Goal: Entertainment & Leisure: Consume media (video, audio)

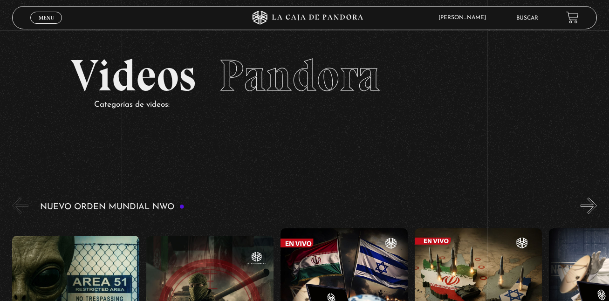
drag, startPoint x: 197, startPoint y: 22, endPoint x: 93, endPoint y: -29, distance: 115.9
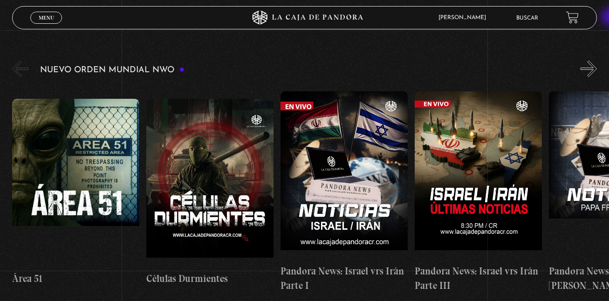
scroll to position [157, 0]
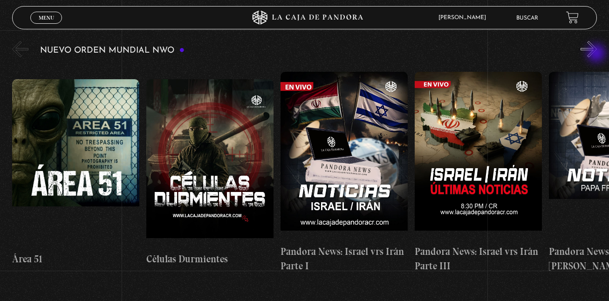
click at [597, 54] on button "»" at bounding box center [589, 49] width 16 height 16
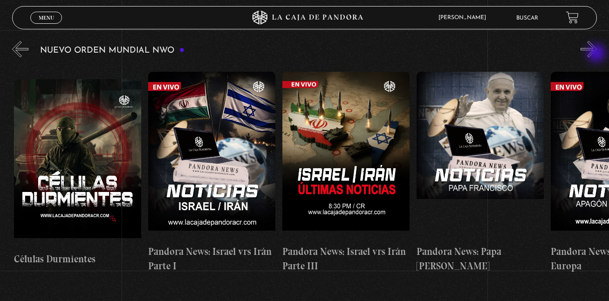
click at [597, 54] on button "»" at bounding box center [589, 49] width 16 height 16
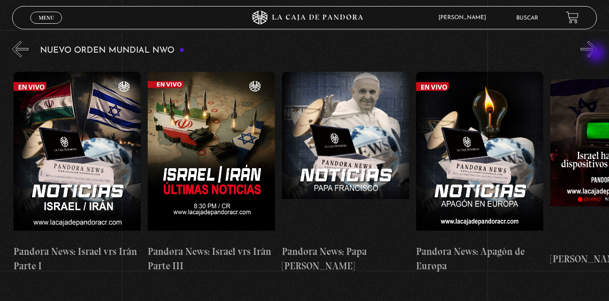
click at [597, 54] on button "»" at bounding box center [589, 49] width 16 height 16
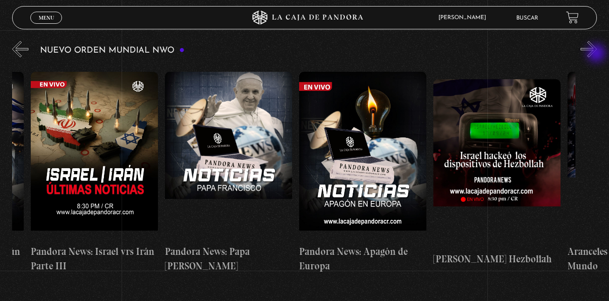
click at [597, 54] on button "»" at bounding box center [589, 49] width 16 height 16
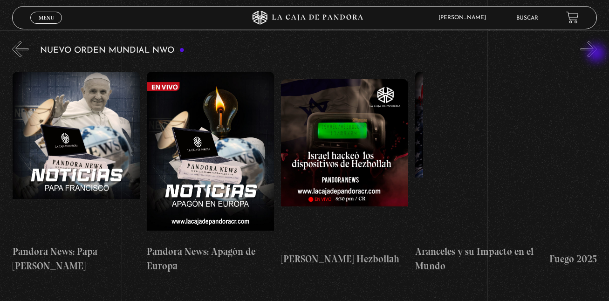
click at [597, 54] on button "»" at bounding box center [589, 49] width 16 height 16
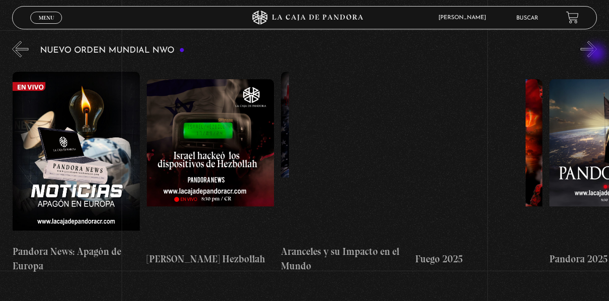
click at [597, 54] on button "»" at bounding box center [589, 49] width 16 height 16
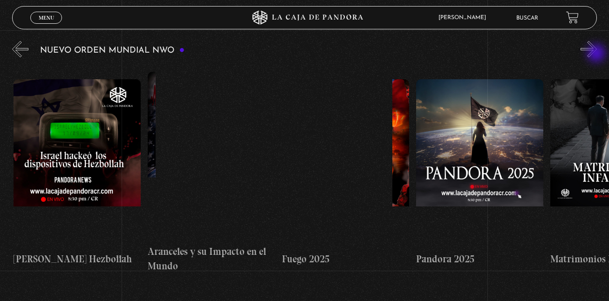
click at [597, 54] on button "»" at bounding box center [589, 49] width 16 height 16
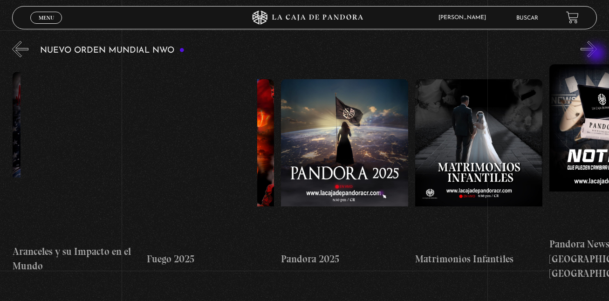
click at [597, 54] on button "»" at bounding box center [589, 49] width 16 height 16
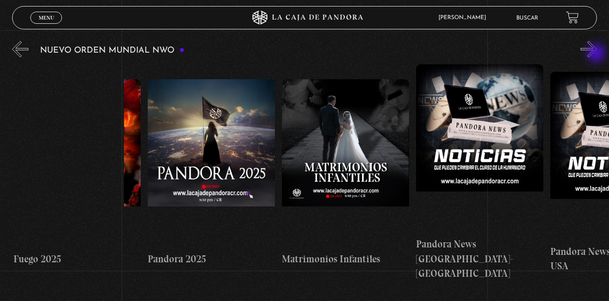
click at [597, 54] on button "»" at bounding box center [589, 49] width 16 height 16
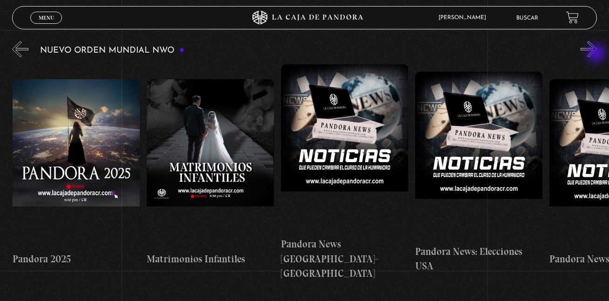
click at [597, 54] on button "»" at bounding box center [589, 49] width 16 height 16
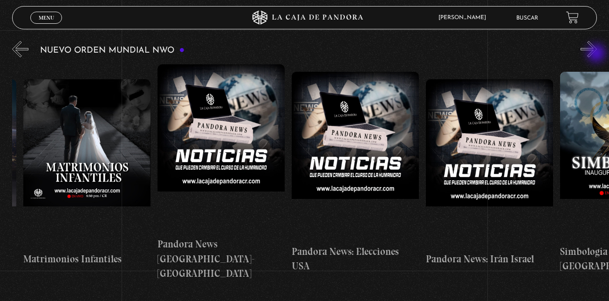
click at [597, 54] on button "»" at bounding box center [589, 49] width 16 height 16
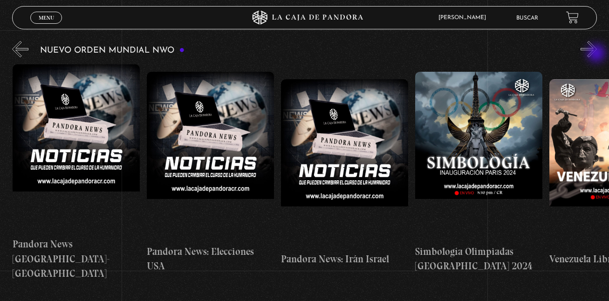
click at [597, 54] on button "»" at bounding box center [589, 49] width 16 height 16
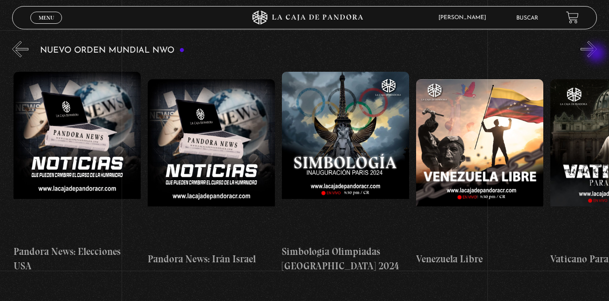
click at [597, 54] on button "»" at bounding box center [589, 49] width 16 height 16
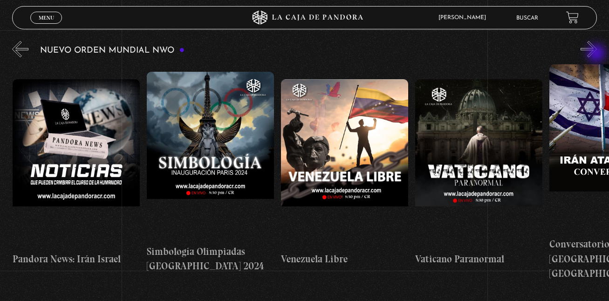
click at [597, 54] on button "»" at bounding box center [589, 49] width 16 height 16
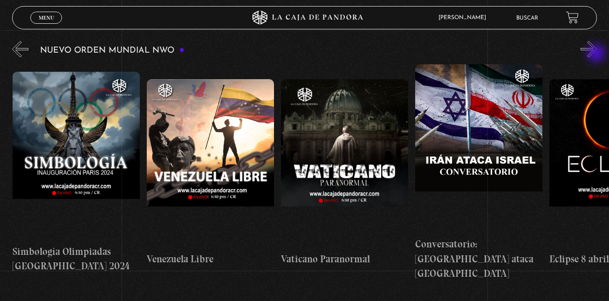
click at [597, 54] on button "»" at bounding box center [589, 49] width 16 height 16
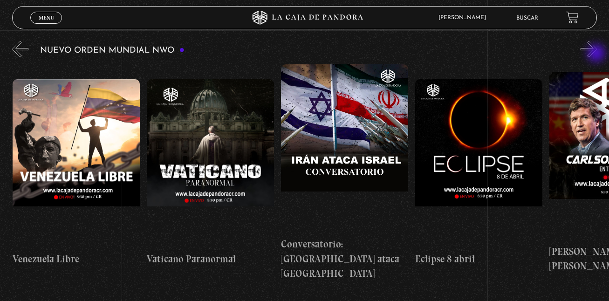
click at [597, 54] on button "»" at bounding box center [589, 49] width 16 height 16
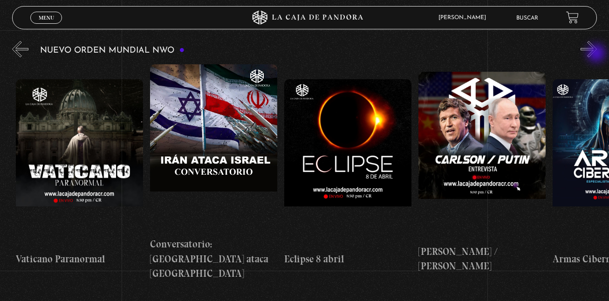
click at [597, 54] on button "»" at bounding box center [589, 49] width 16 height 16
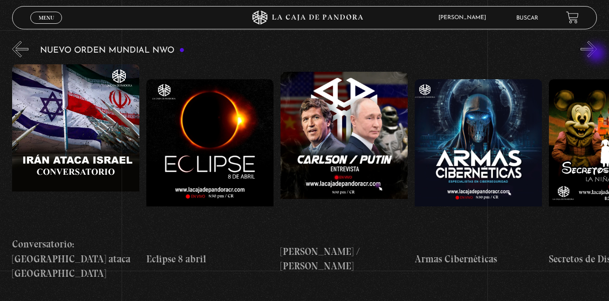
click at [597, 54] on button "»" at bounding box center [589, 49] width 16 height 16
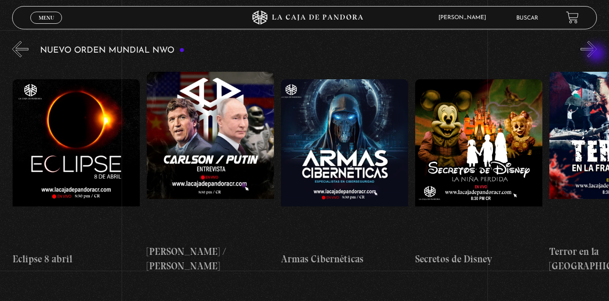
click at [597, 54] on button "»" at bounding box center [589, 49] width 16 height 16
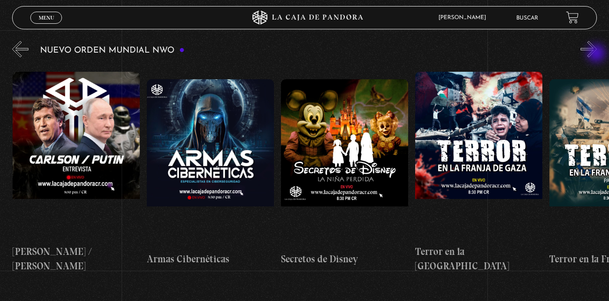
click at [597, 54] on button "»" at bounding box center [589, 49] width 16 height 16
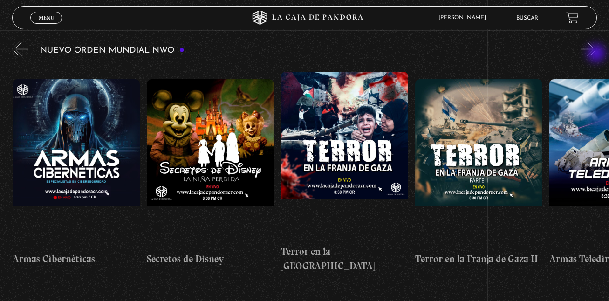
click at [597, 54] on button "»" at bounding box center [589, 49] width 16 height 16
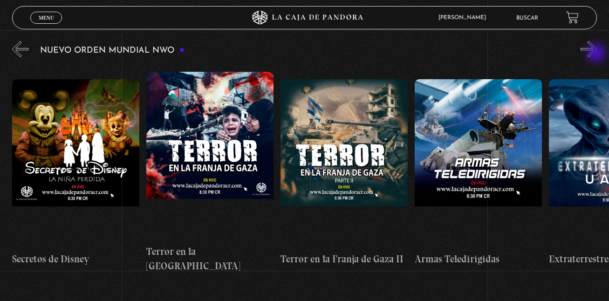
click at [597, 54] on button "»" at bounding box center [589, 49] width 16 height 16
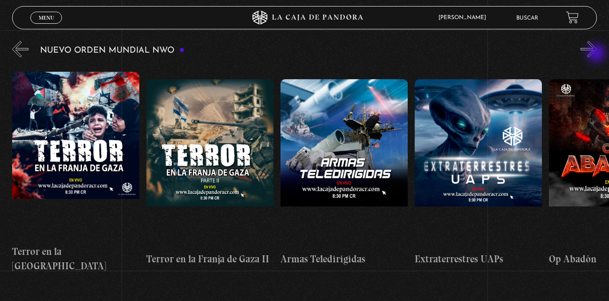
click at [597, 54] on button "»" at bounding box center [589, 49] width 16 height 16
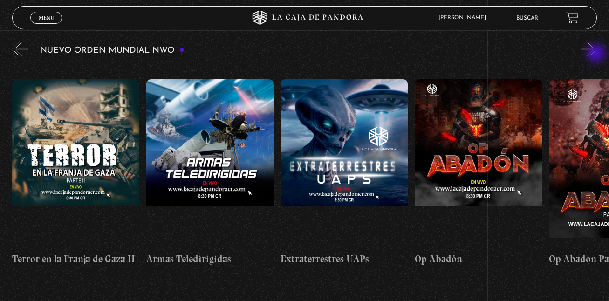
click at [597, 54] on button "»" at bounding box center [589, 49] width 16 height 16
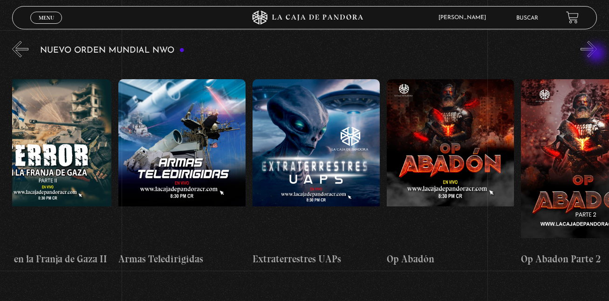
click at [597, 54] on button "»" at bounding box center [589, 49] width 16 height 16
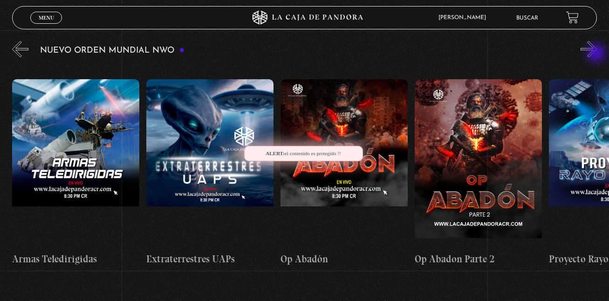
click at [597, 54] on button "»" at bounding box center [589, 49] width 16 height 16
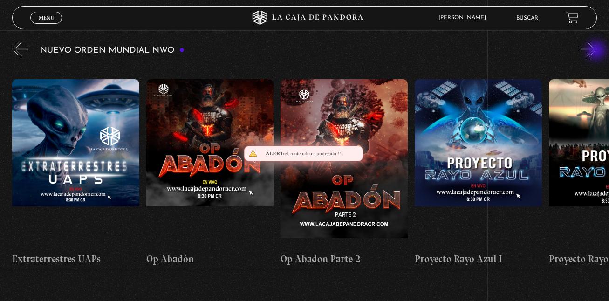
click at [597, 51] on button "»" at bounding box center [589, 49] width 16 height 16
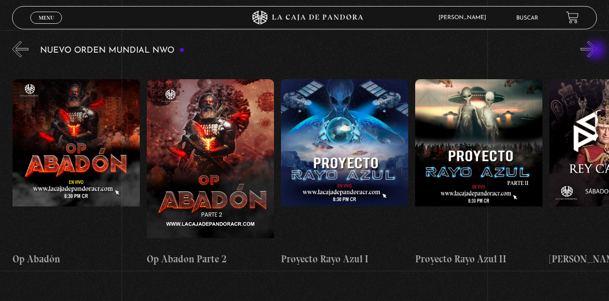
scroll to position [0, 3490]
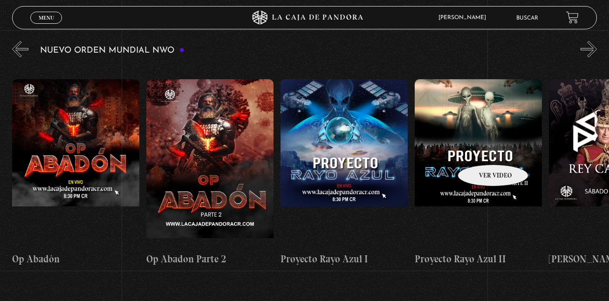
click at [481, 151] on figure at bounding box center [478, 163] width 127 height 168
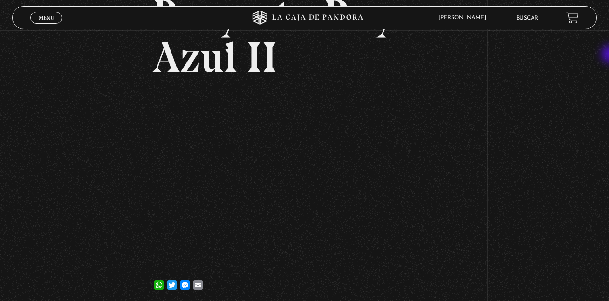
scroll to position [87, 0]
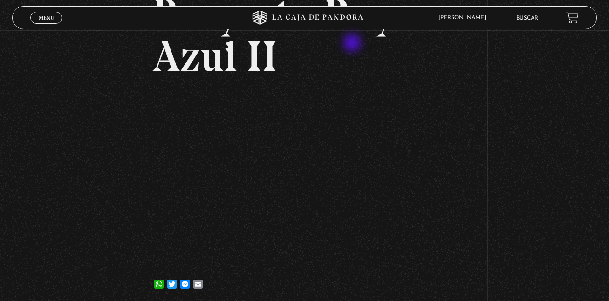
click at [353, 44] on h2 "Proyecto Rayo Azul II" at bounding box center [304, 35] width 304 height 86
